Goal: Register for event/course

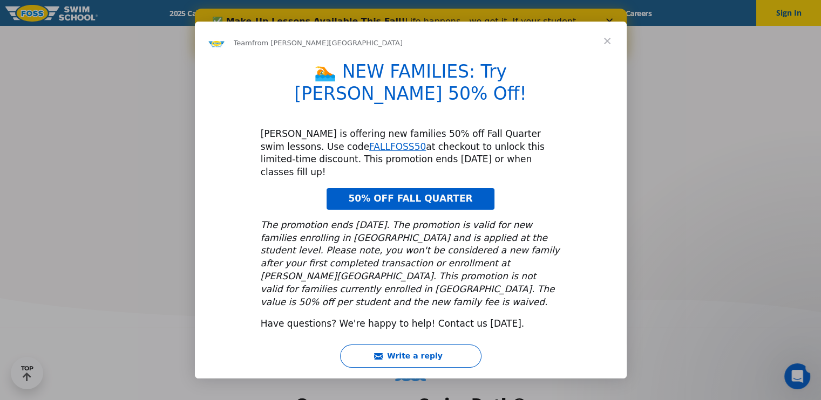
scroll to position [1025, 0]
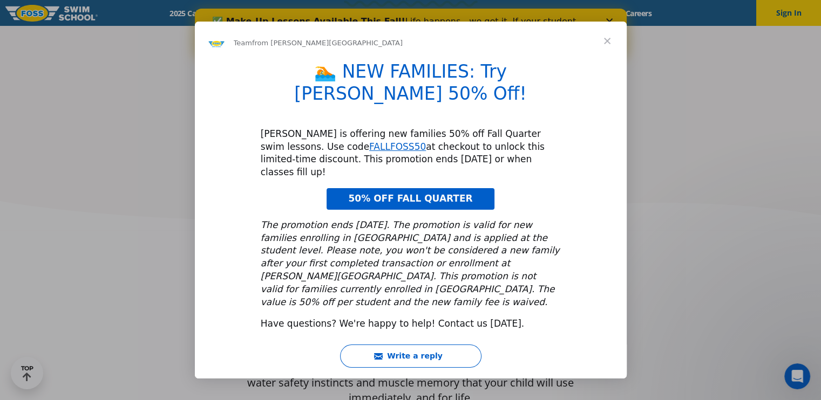
click at [607, 60] on span "Close" at bounding box center [607, 41] width 39 height 39
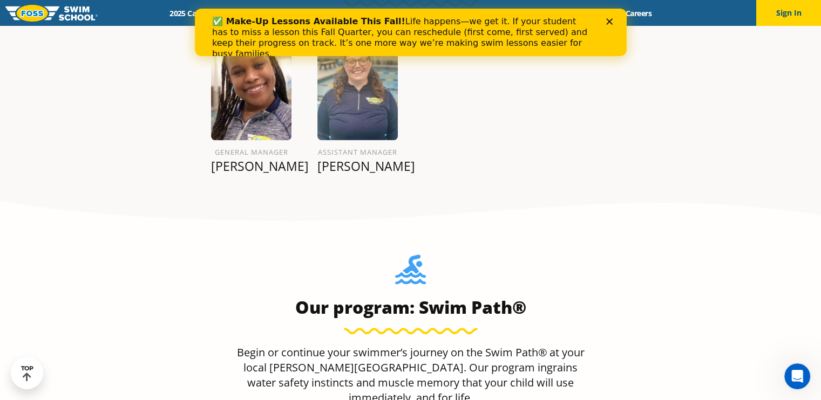
click at [610, 23] on polygon "Close" at bounding box center [609, 21] width 6 height 6
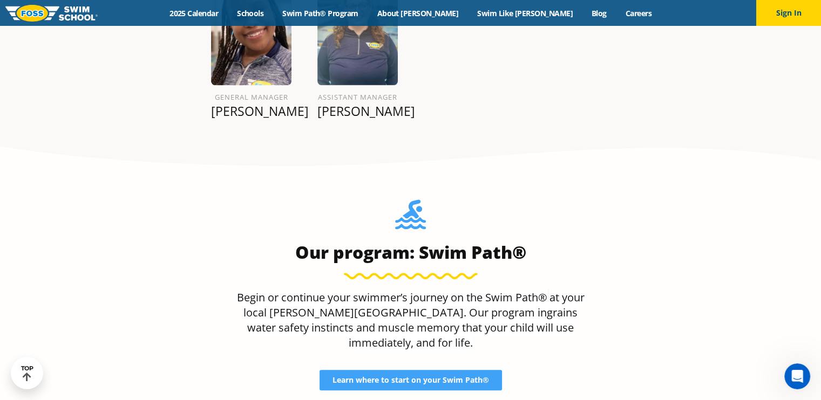
scroll to position [1103, 0]
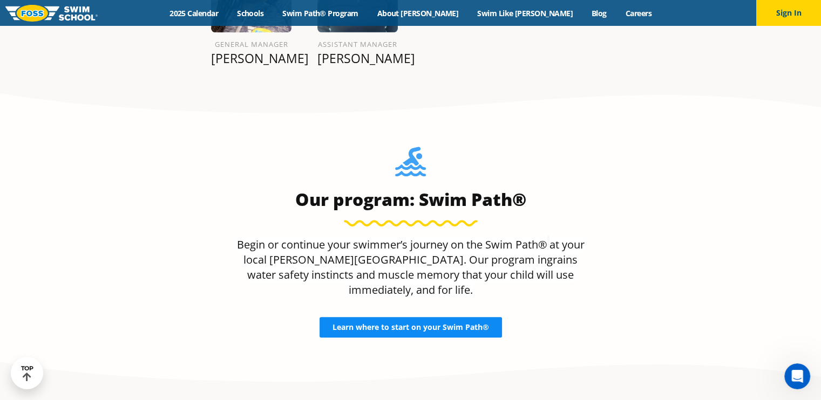
click at [371, 324] on span "Learn where to start on your Swim Path®" at bounding box center [410, 328] width 157 height 8
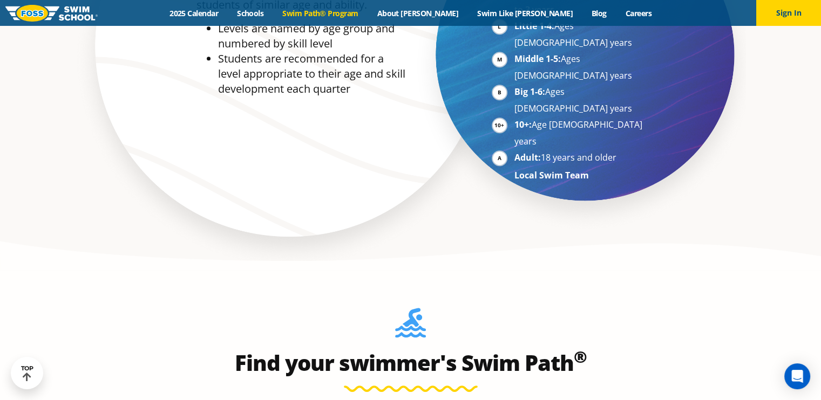
scroll to position [648, 0]
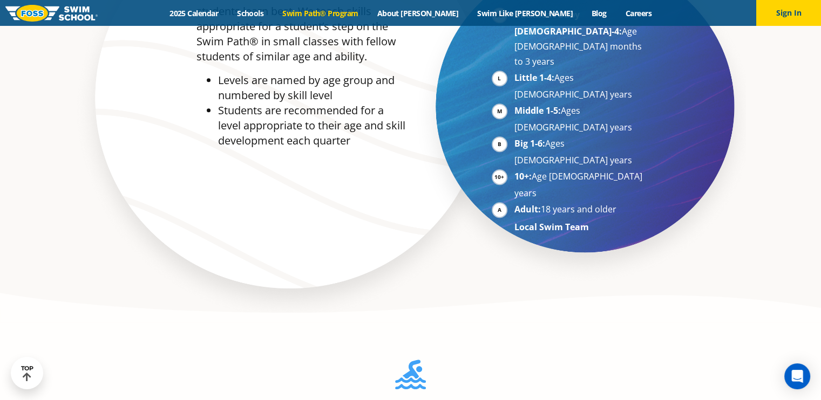
click at [527, 171] on strong "10+:" at bounding box center [522, 177] width 17 height 12
click at [514, 169] on li "10+: Age [DEMOGRAPHIC_DATA] years" at bounding box center [580, 185] width 132 height 32
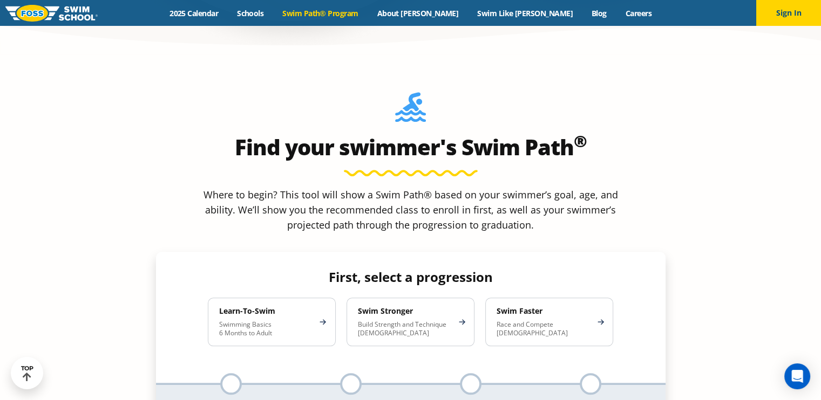
scroll to position [918, 0]
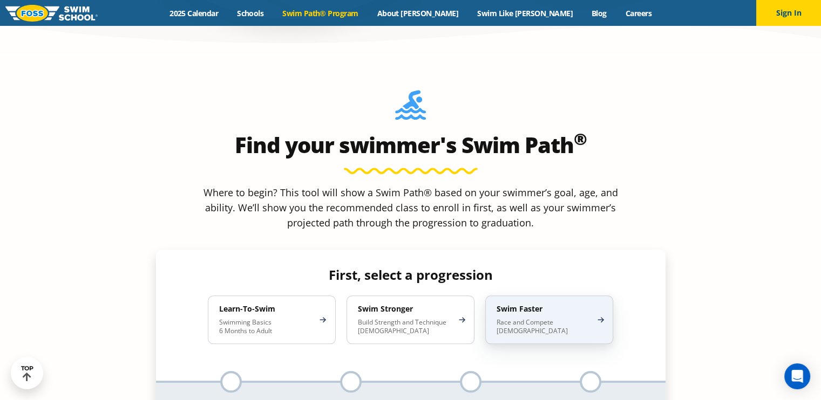
click at [595, 296] on div "Swim Faster Race and Compete [DEMOGRAPHIC_DATA]" at bounding box center [549, 320] width 128 height 49
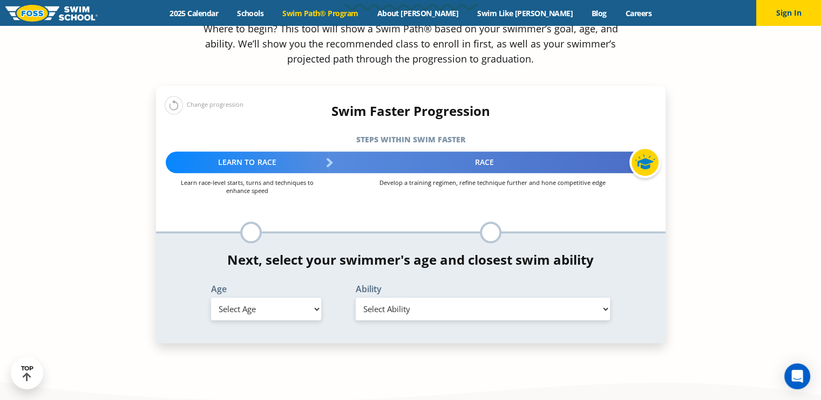
scroll to position [1079, 0]
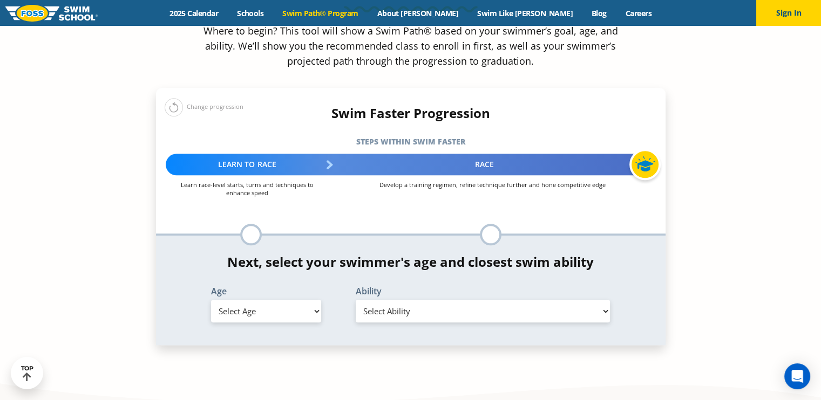
click at [272, 246] on div "*In this class, your swimmer will focus on multiple steps within the progressio…" at bounding box center [410, 291] width 509 height 110
click at [278, 300] on select "Select Age [DEMOGRAPHIC_DATA] months - 1 year 1 year 2 years 3 years 4 years 5 …" at bounding box center [266, 311] width 110 height 23
select select "15-years-"
click at [211, 300] on select "Select Age [DEMOGRAPHIC_DATA] months - 1 year 1 year 2 years 3 years 4 years 5 …" at bounding box center [266, 311] width 110 height 23
click at [382, 300] on select "Select Ability First in-water experience When in the water, reliant on a life j…" at bounding box center [483, 311] width 255 height 23
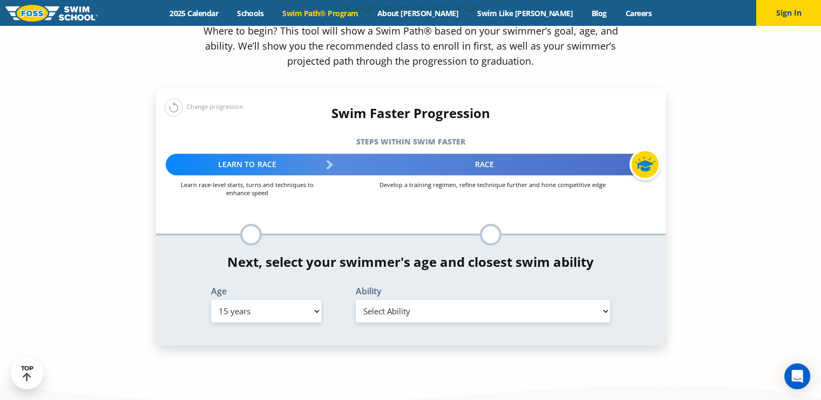
select select "15-years--able-to-swim-front-crawl-40-ft-backstroke-40-ft-and-breaststroke-15-ft"
click at [356, 300] on select "Select Ability First in-water experience When in the water, reliant on a life j…" at bounding box center [483, 311] width 255 height 23
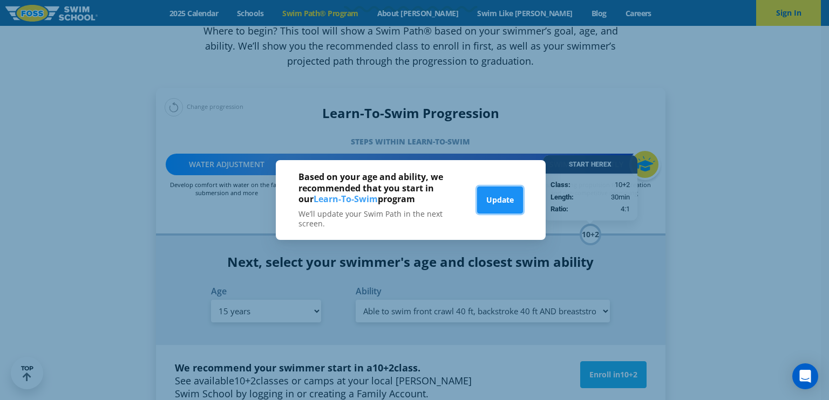
click at [494, 205] on button "Update" at bounding box center [500, 200] width 46 height 27
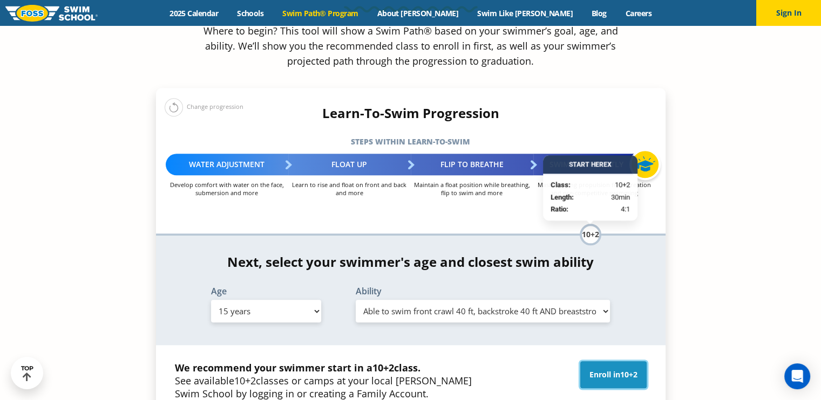
click at [602, 362] on link "Enroll in 10+2" at bounding box center [613, 375] width 66 height 27
